Goal: Find contact information

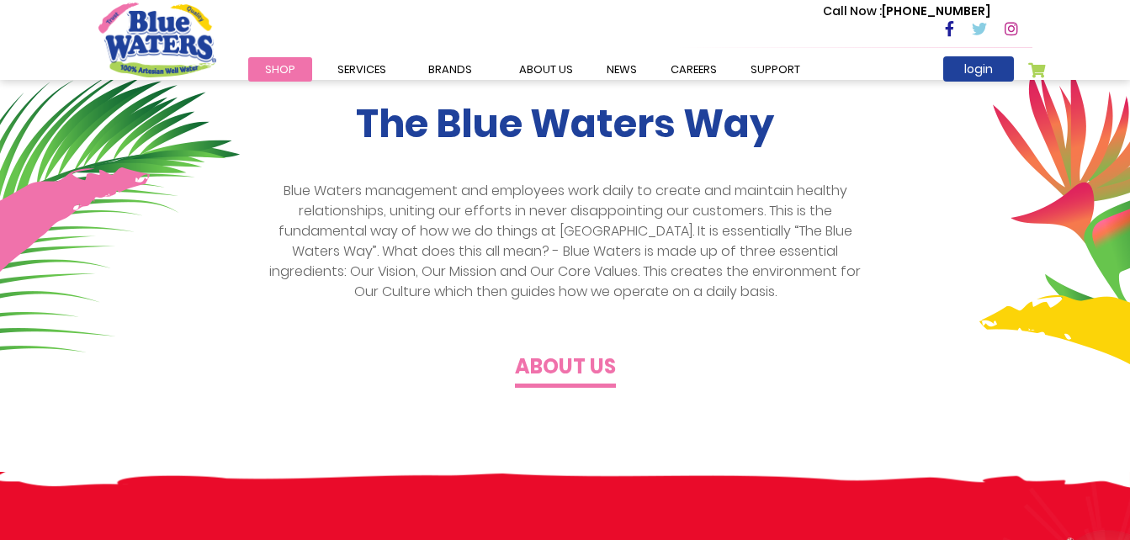
scroll to position [505, 0]
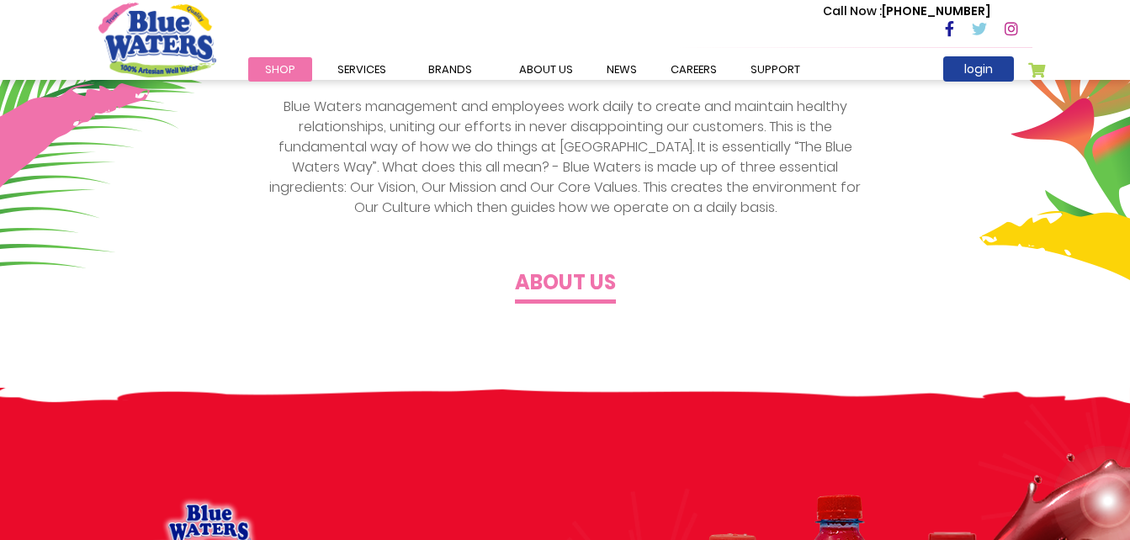
click at [554, 281] on h4 "About us" at bounding box center [565, 283] width 101 height 24
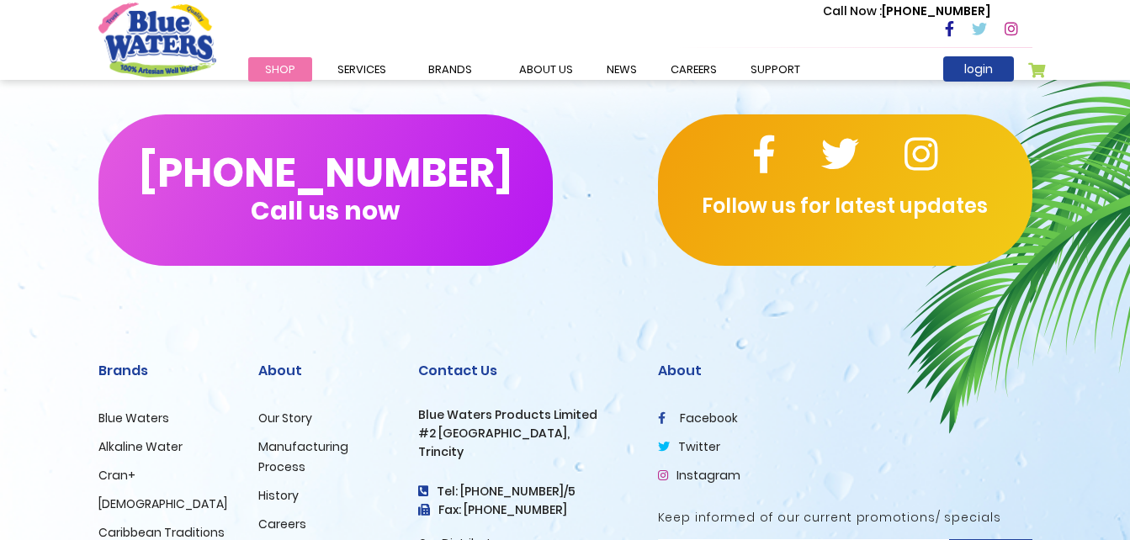
scroll to position [4124, 0]
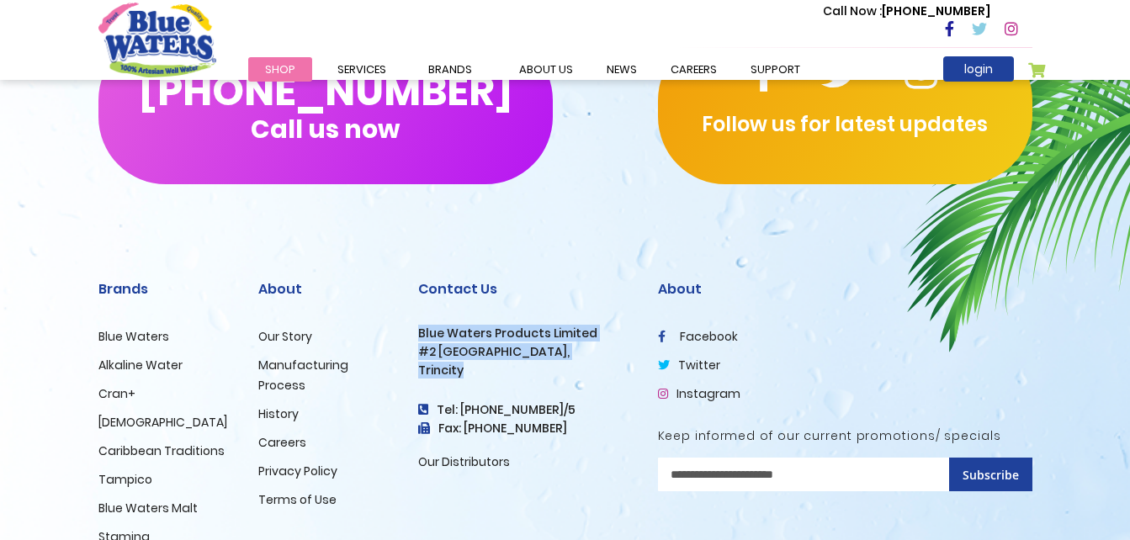
drag, startPoint x: 417, startPoint y: 315, endPoint x: 526, endPoint y: 349, distance: 114.7
click at [526, 349] on div "Contact Us Blue Waters Products Limited [STREET_ADDRESS] Tel: [PHONE_NUMBER]/5 …" at bounding box center [526, 418] width 240 height 332
drag, startPoint x: 526, startPoint y: 349, endPoint x: 449, endPoint y: 329, distance: 80.0
copy div "Blue Waters Products Limited [STREET_ADDRESS]"
